Goal: Information Seeking & Learning: Learn about a topic

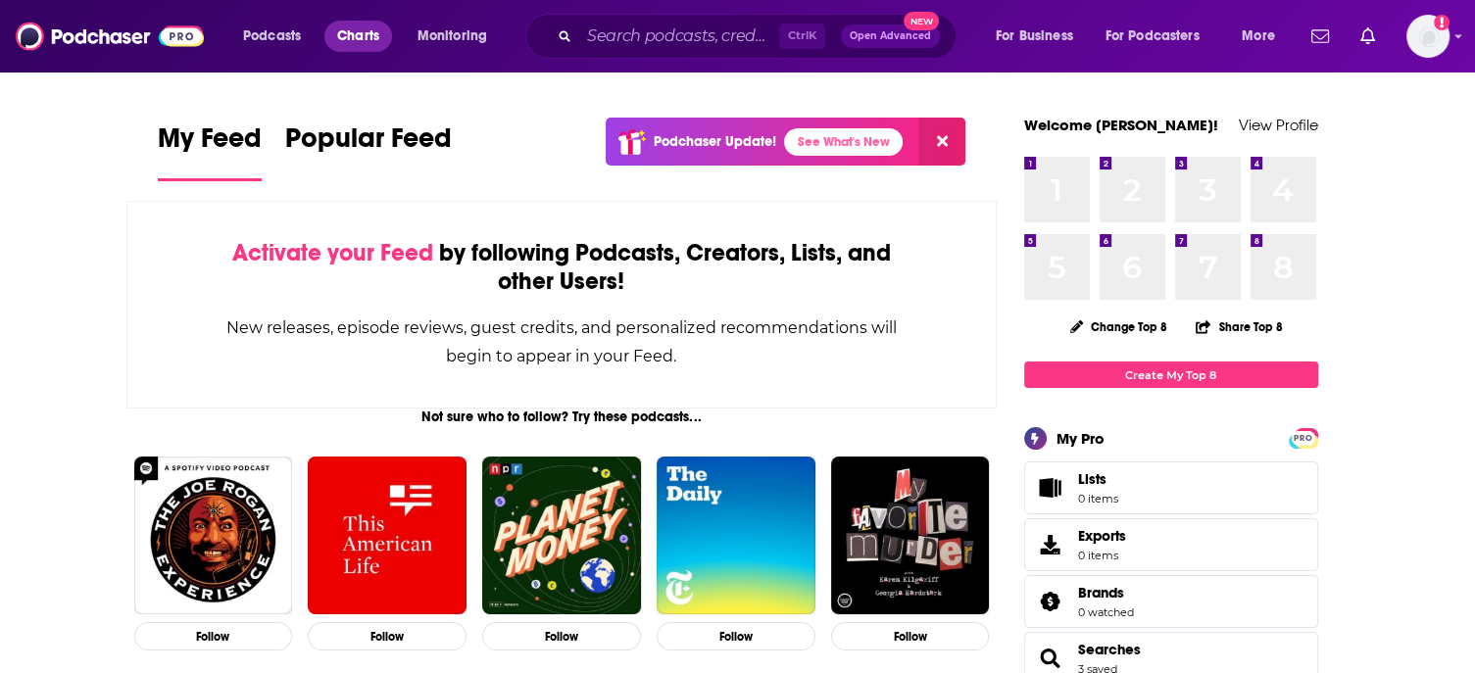
drag, startPoint x: 0, startPoint y: 0, endPoint x: 353, endPoint y: 39, distance: 355.1
click at [353, 39] on span "Charts" at bounding box center [358, 36] width 42 height 27
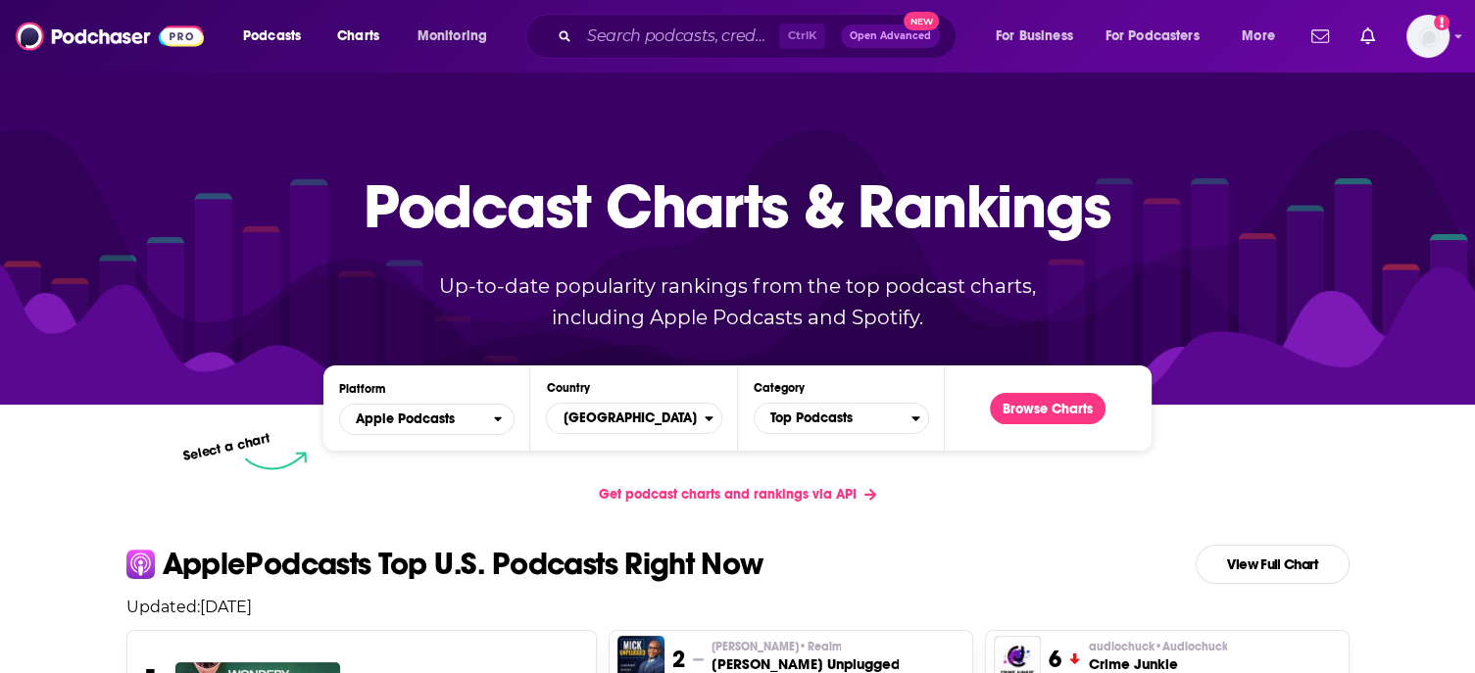
scroll to position [227, 0]
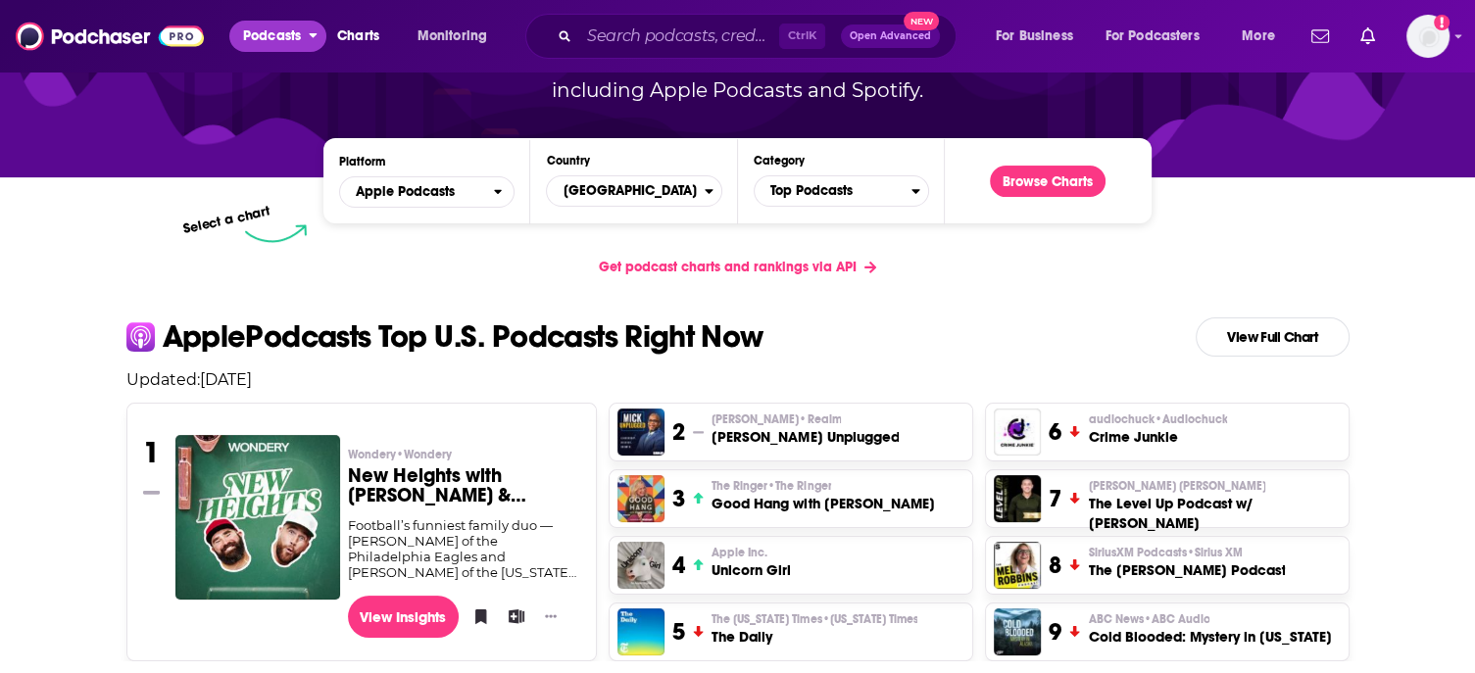
click at [263, 33] on span "Podcasts" at bounding box center [272, 36] width 58 height 27
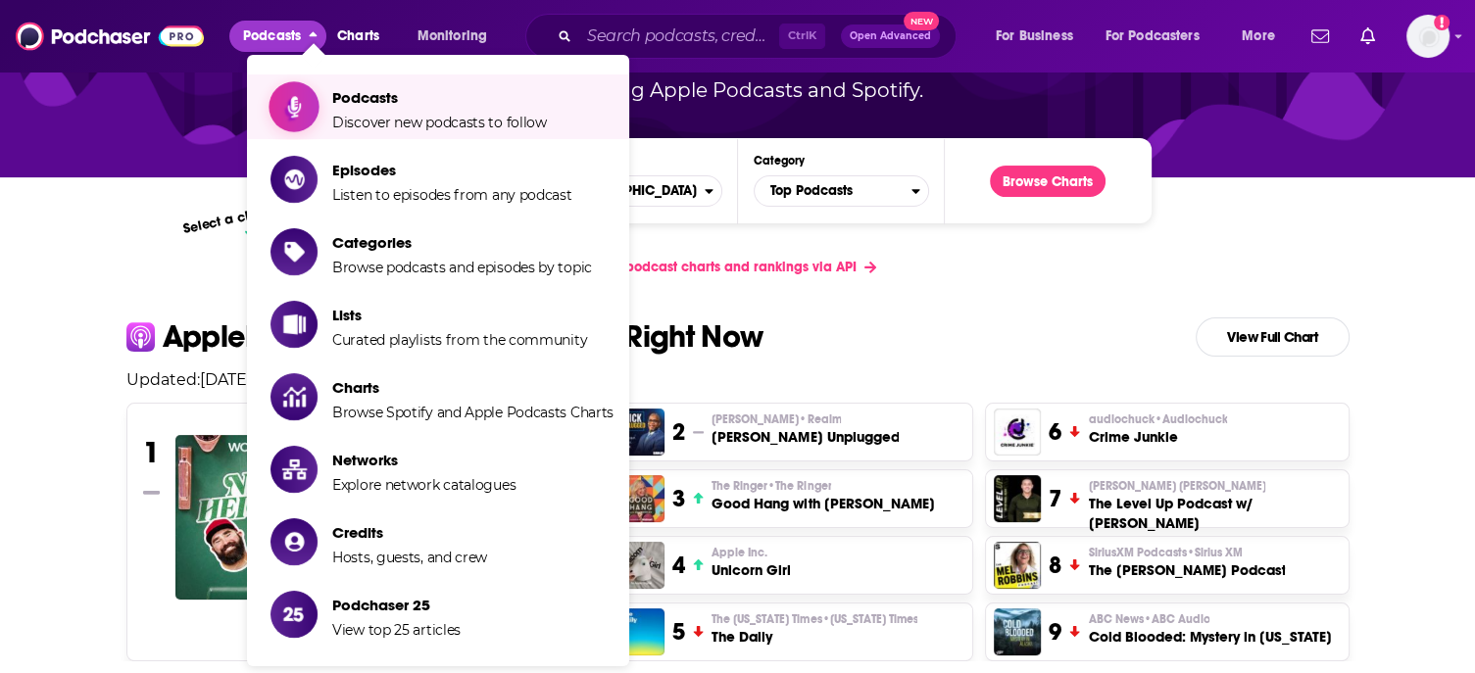
click at [336, 108] on span "Podcasts Discover new podcasts to follow" at bounding box center [439, 106] width 215 height 49
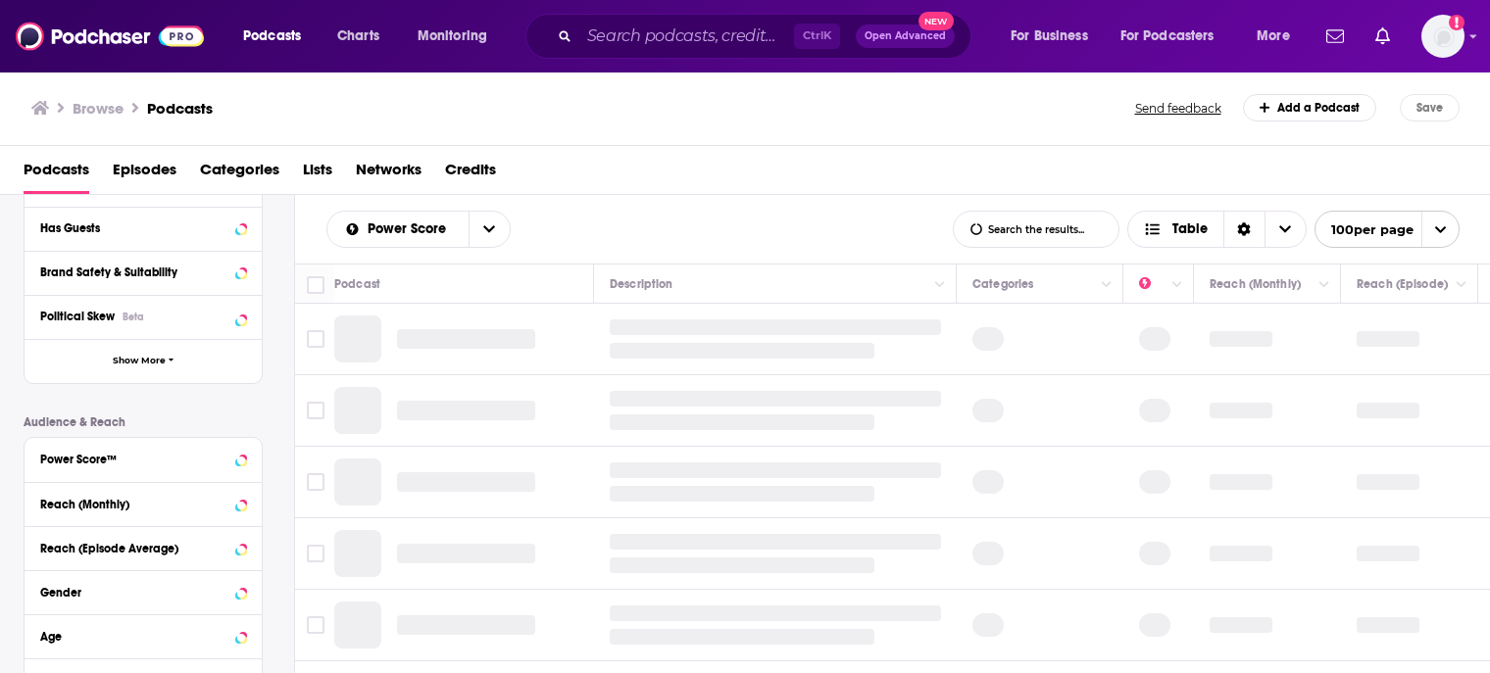
scroll to position [453, 0]
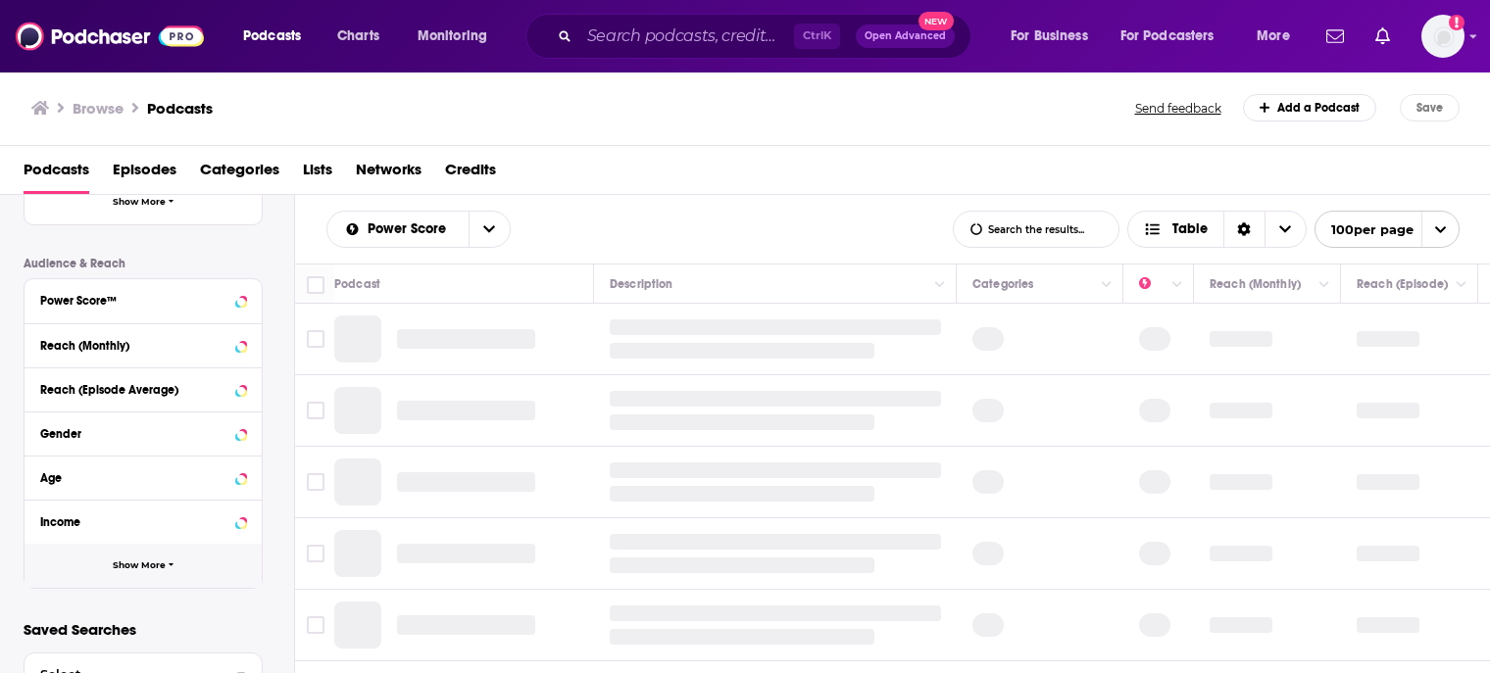
click at [131, 558] on button "Show More" at bounding box center [143, 566] width 237 height 44
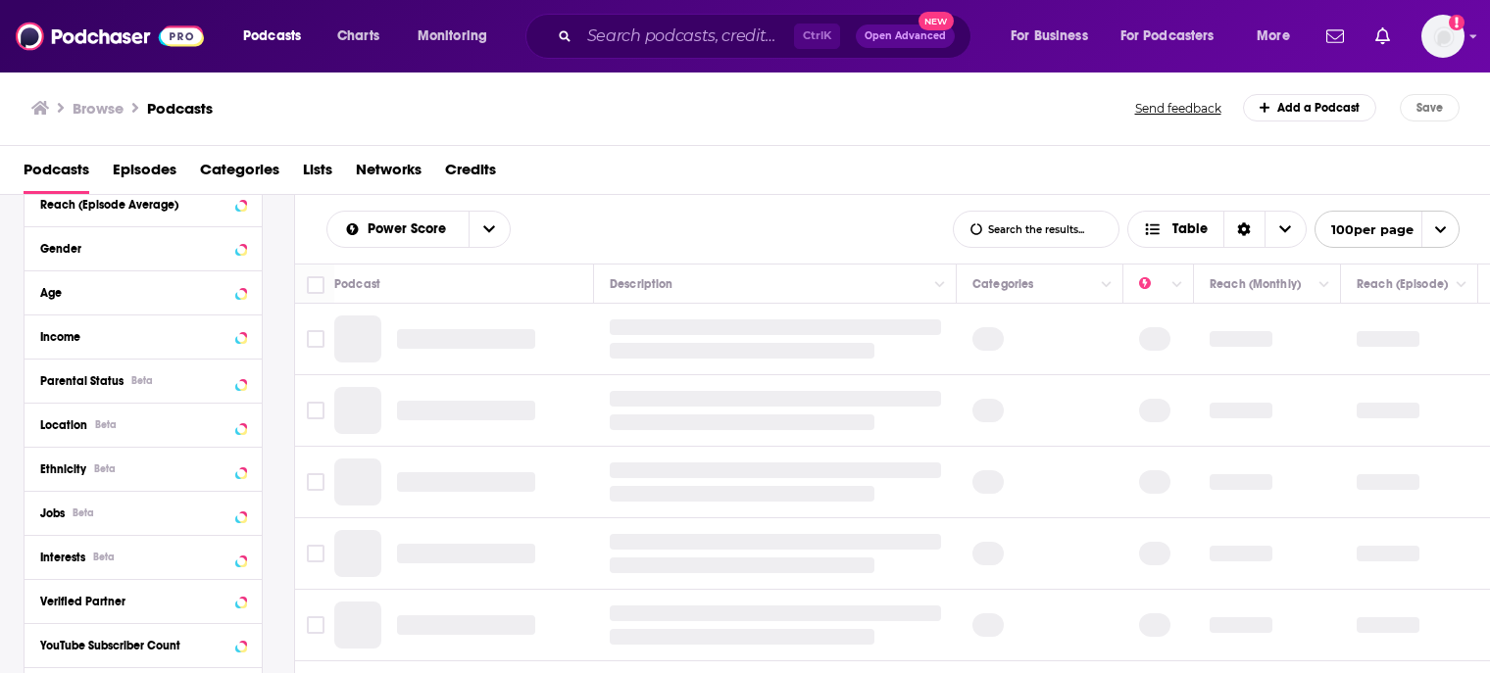
click at [97, 473] on div "Beta" at bounding box center [105, 469] width 22 height 13
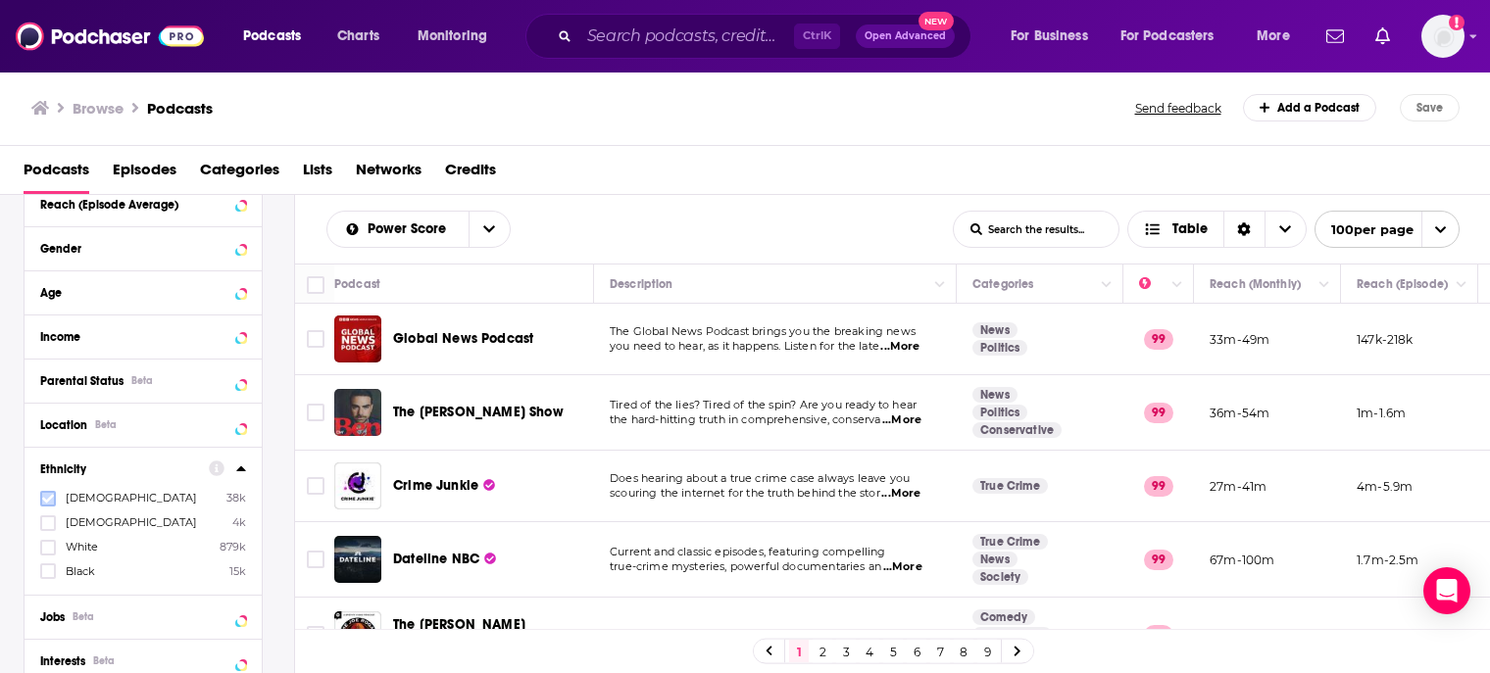
click at [46, 502] on icon at bounding box center [48, 498] width 12 height 9
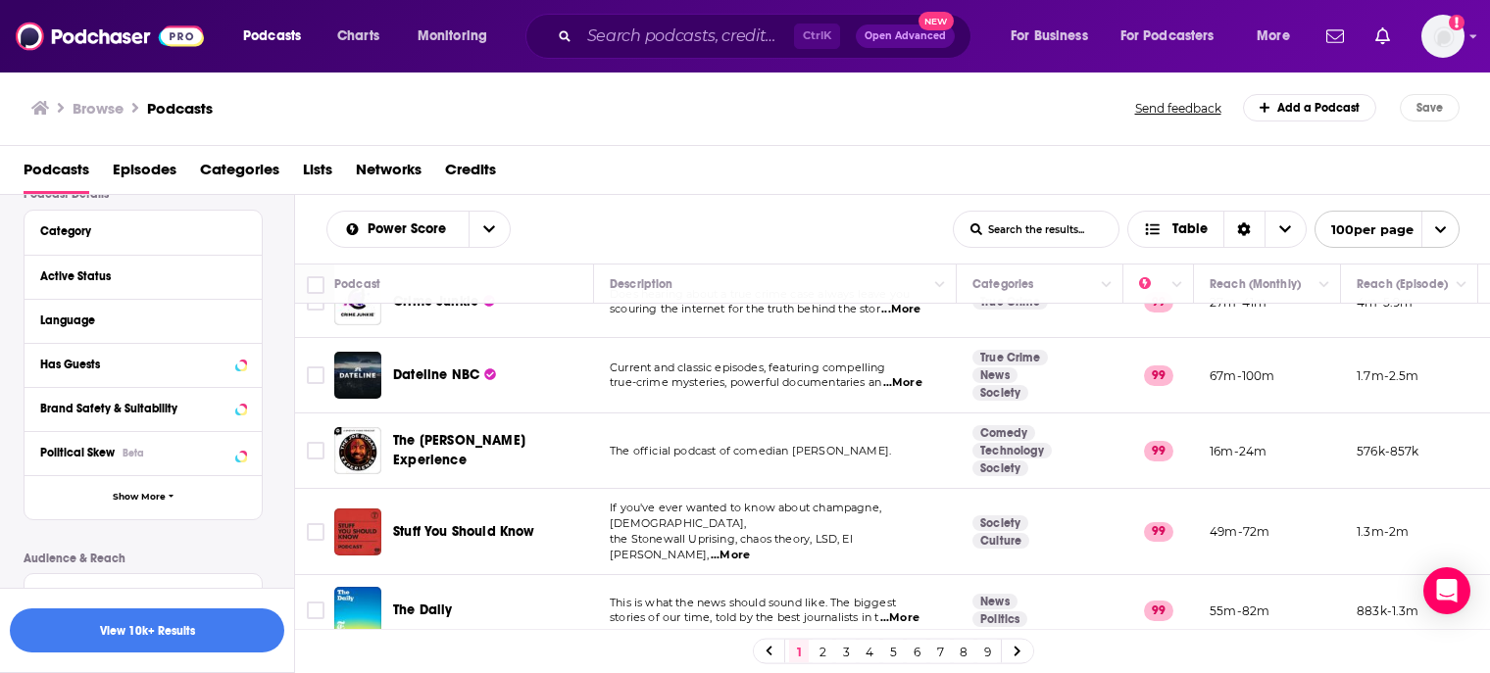
scroll to position [131, 0]
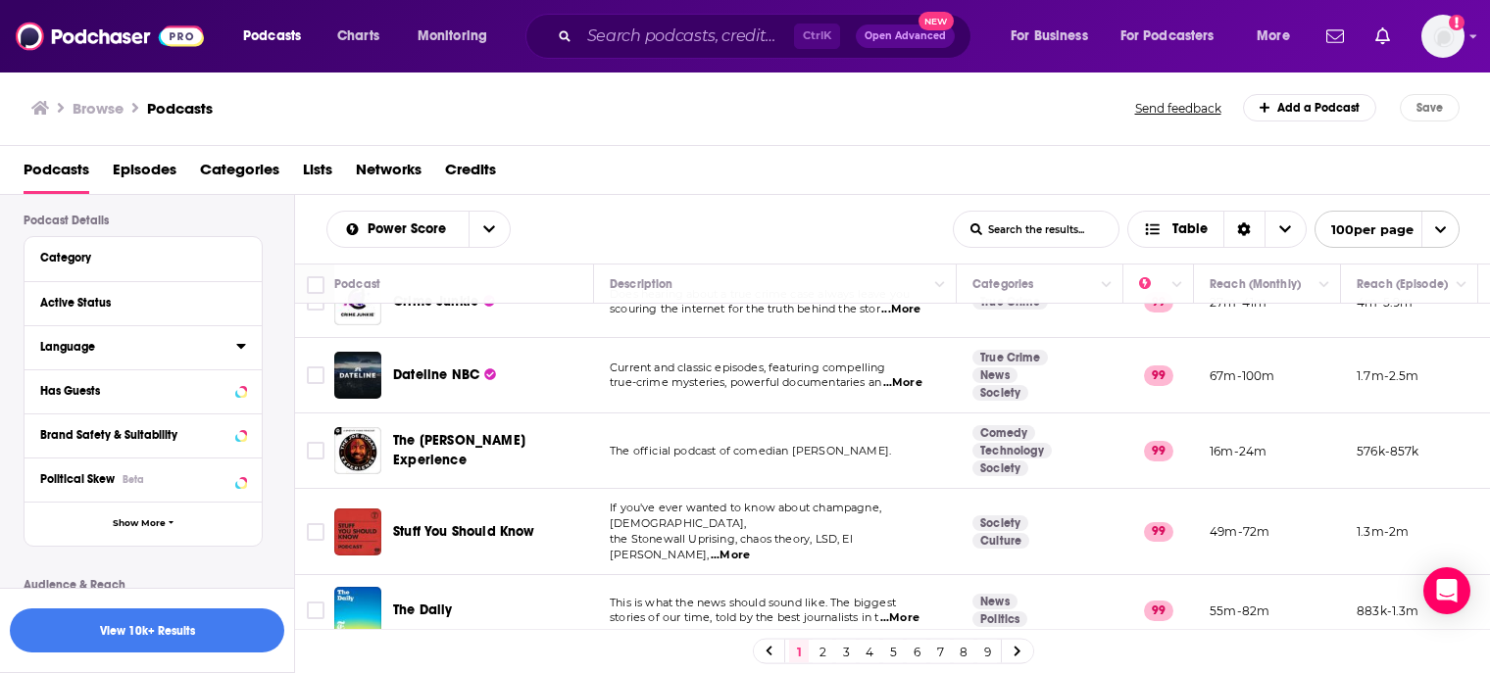
drag, startPoint x: 94, startPoint y: 347, endPoint x: 238, endPoint y: 348, distance: 144.1
click at [94, 347] on div "Language" at bounding box center [131, 347] width 183 height 14
click at [255, 343] on div "Language" at bounding box center [143, 347] width 237 height 44
click at [238, 348] on icon at bounding box center [240, 346] width 9 height 5
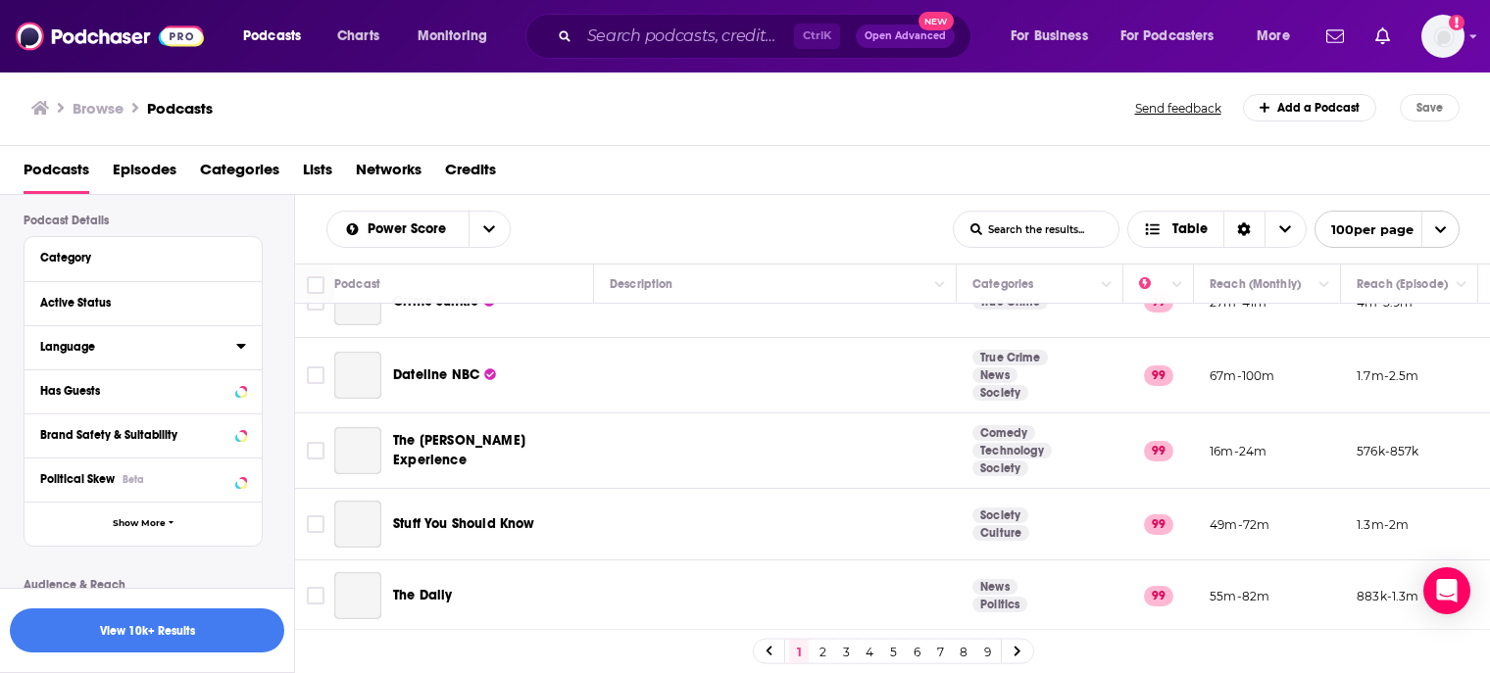
click at [231, 358] on button "Language" at bounding box center [138, 346] width 196 height 25
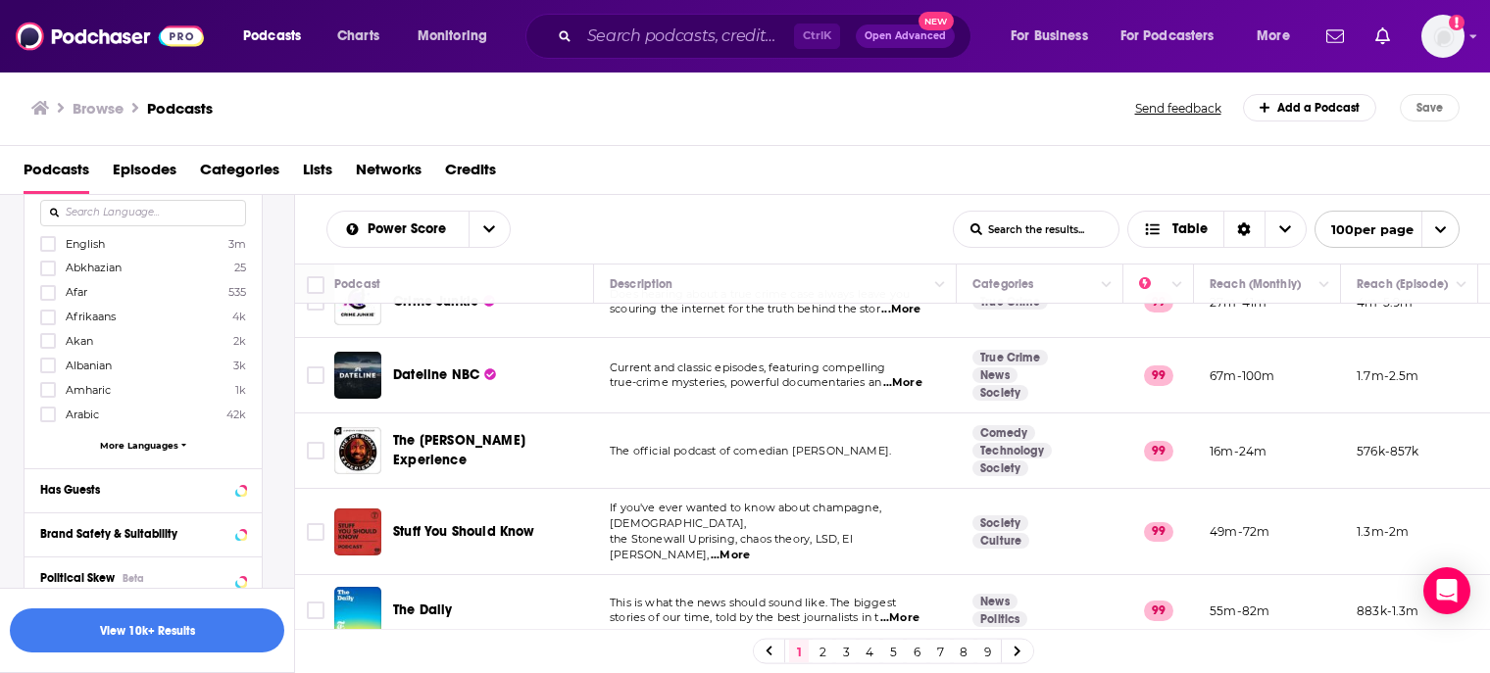
scroll to position [402, 0]
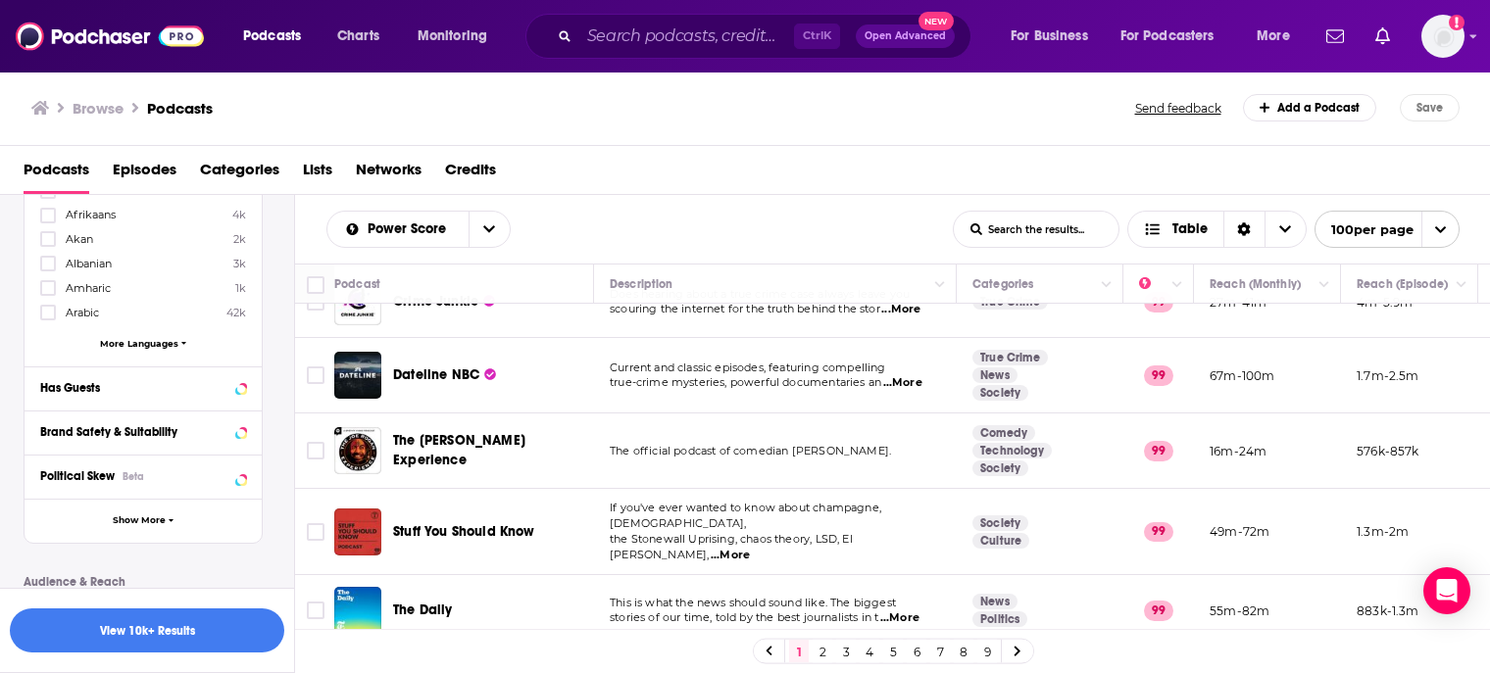
click at [126, 348] on span "More Languages" at bounding box center [139, 343] width 78 height 11
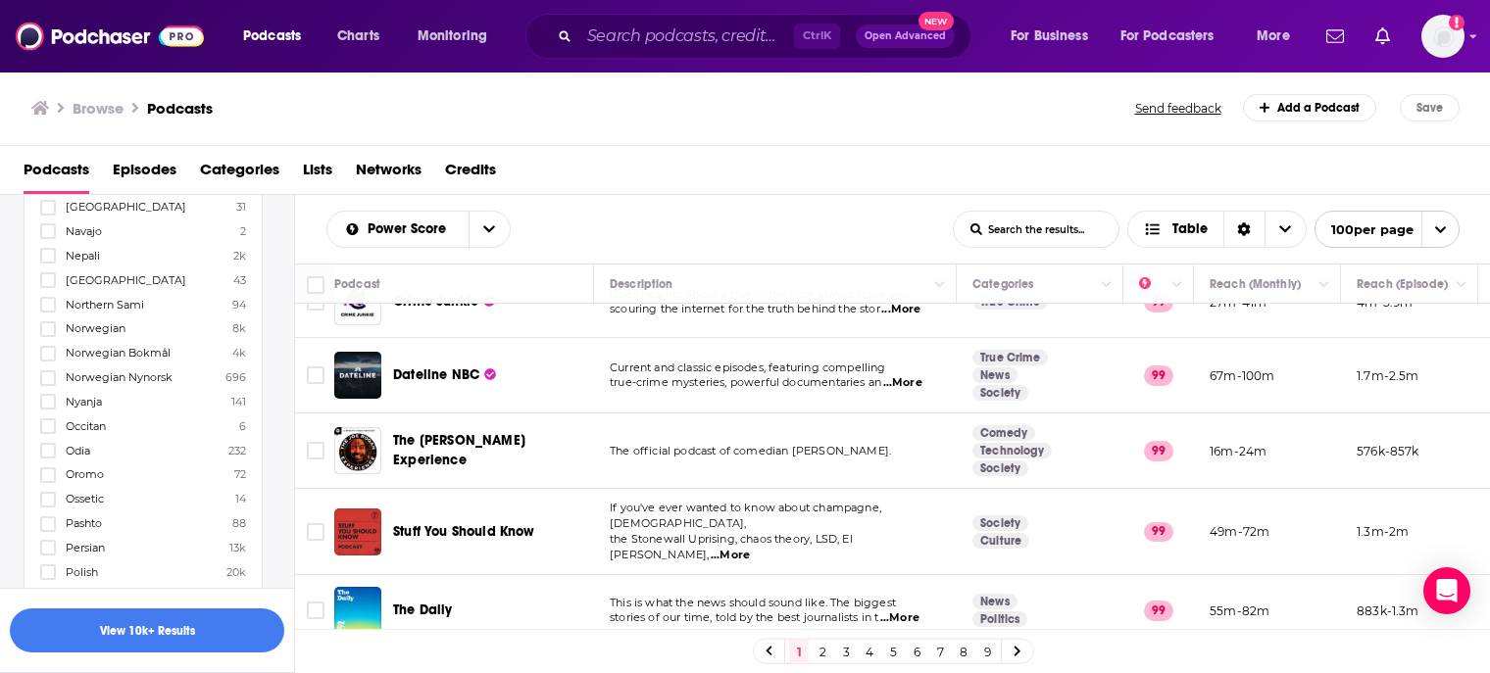
scroll to position [2896, 0]
click at [1392, 80] on div "Browse Podcasts Send feedback Add a Podcast Save" at bounding box center [745, 108] width 1491 height 75
